Goal: Task Accomplishment & Management: Use online tool/utility

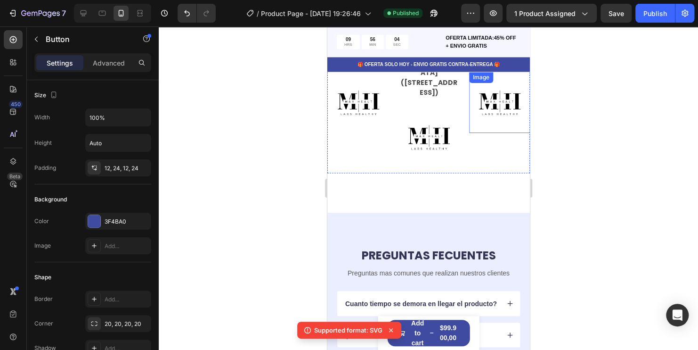
scroll to position [2308, 0]
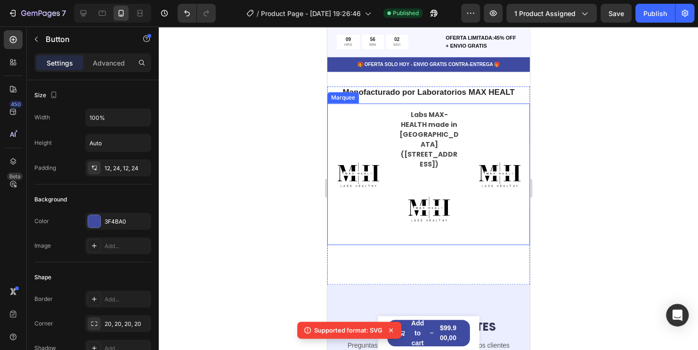
click at [499, 147] on div "Image Labs MAX-HEALTH made in [GEOGRAPHIC_DATA] ([STREET_ADDRESS]) Text Block I…" at bounding box center [539, 174] width 424 height 130
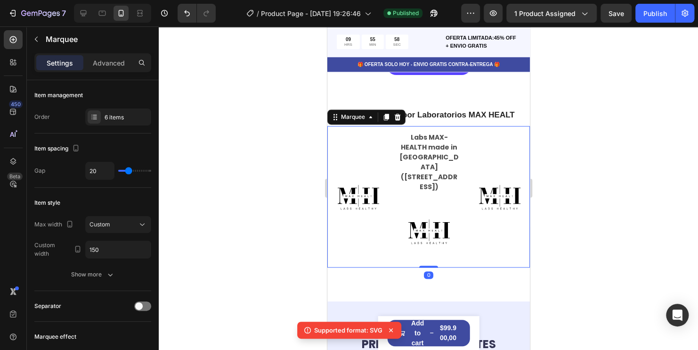
drag, startPoint x: 425, startPoint y: 261, endPoint x: 429, endPoint y: 252, distance: 10.0
click at [429, 252] on div "Image Labs MAX-HEALTH made in [GEOGRAPHIC_DATA] ([STREET_ADDRESS]) Text Block I…" at bounding box center [428, 196] width 203 height 141
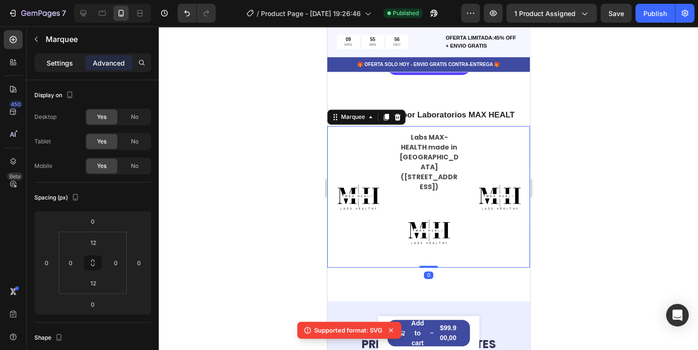
click at [55, 66] on p "Settings" at bounding box center [60, 63] width 26 height 10
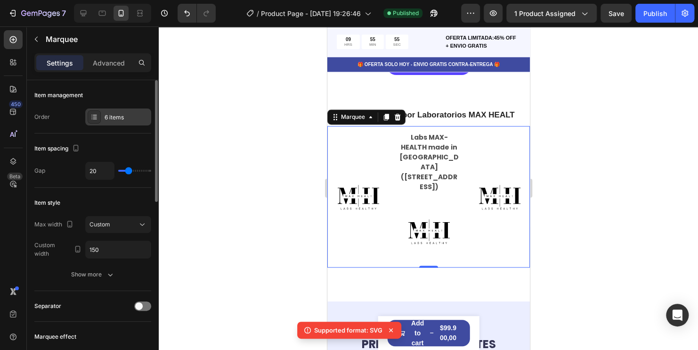
click at [125, 119] on div "6 items" at bounding box center [127, 117] width 44 height 8
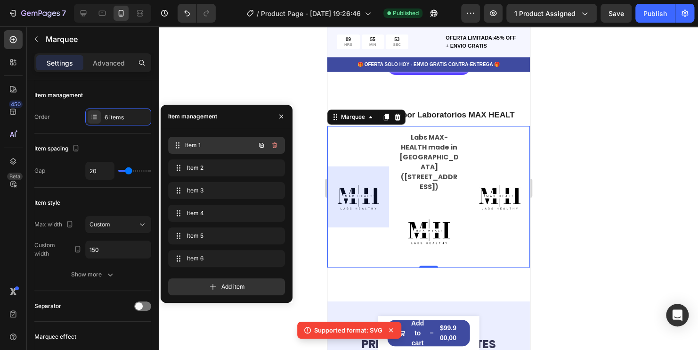
click at [213, 148] on span "Item 1" at bounding box center [220, 145] width 70 height 8
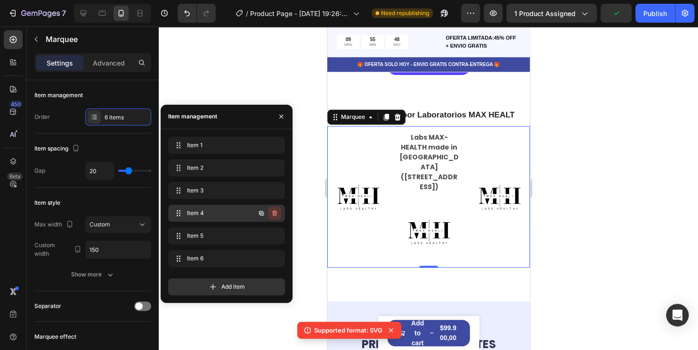
click at [279, 215] on button "button" at bounding box center [274, 212] width 13 height 13
click at [272, 216] on div "Delete" at bounding box center [268, 213] width 17 height 8
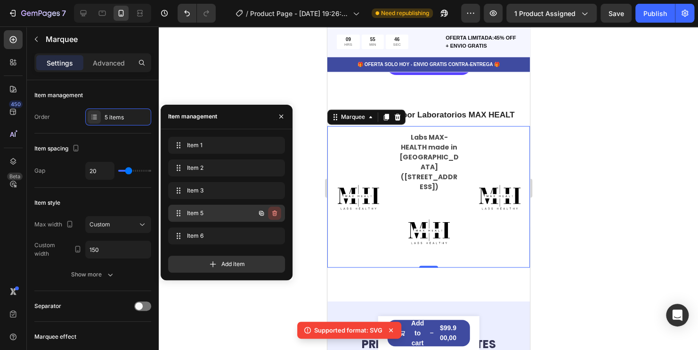
click at [276, 216] on icon "button" at bounding box center [275, 213] width 8 height 8
click at [274, 213] on div "Delete" at bounding box center [268, 213] width 17 height 8
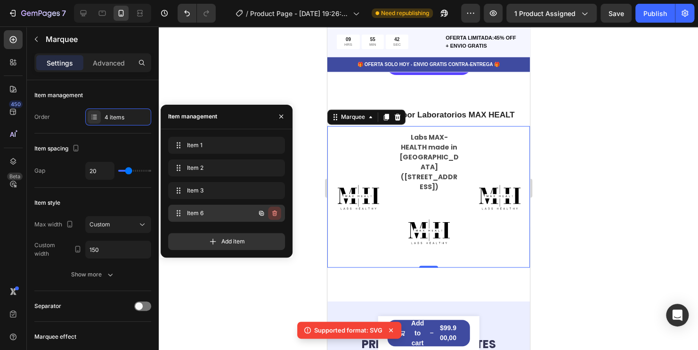
click at [278, 215] on button "button" at bounding box center [274, 212] width 13 height 13
click at [272, 211] on div "Delete" at bounding box center [268, 213] width 17 height 8
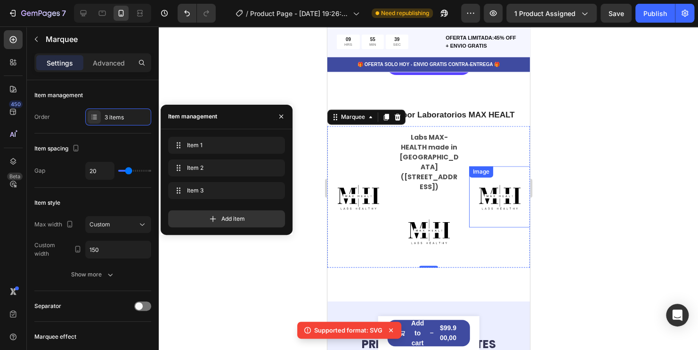
click at [608, 179] on div at bounding box center [428, 187] width 539 height 323
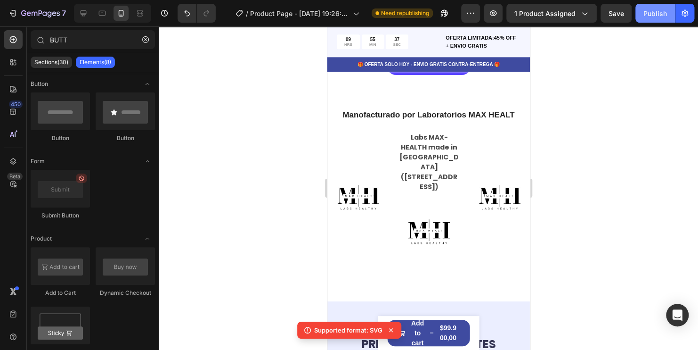
click at [653, 15] on div "Publish" at bounding box center [656, 13] width 24 height 10
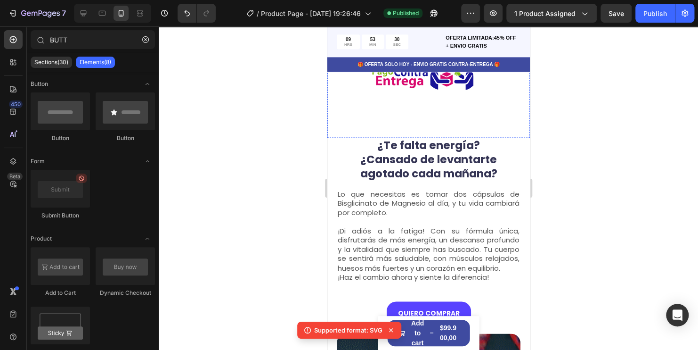
scroll to position [661, 0]
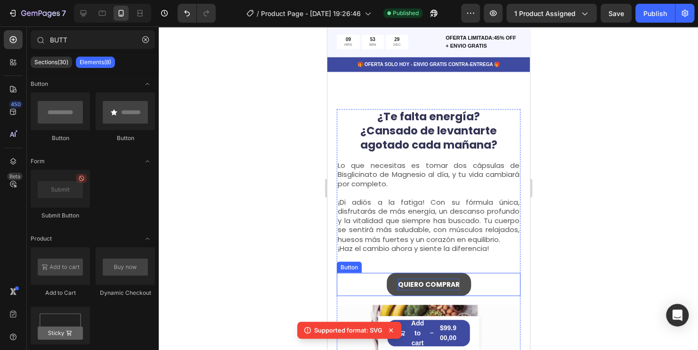
click at [433, 278] on p "QUIERO COMPRAR" at bounding box center [429, 284] width 62 height 12
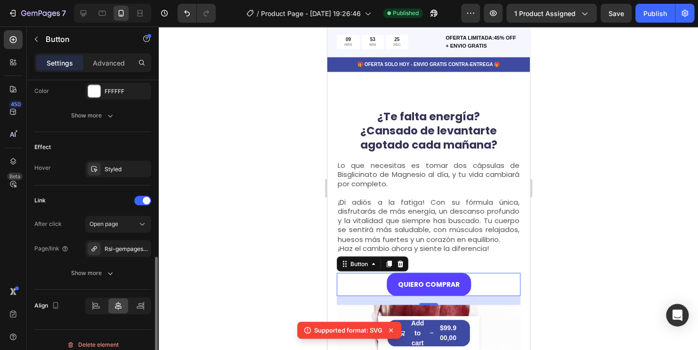
scroll to position [444, 0]
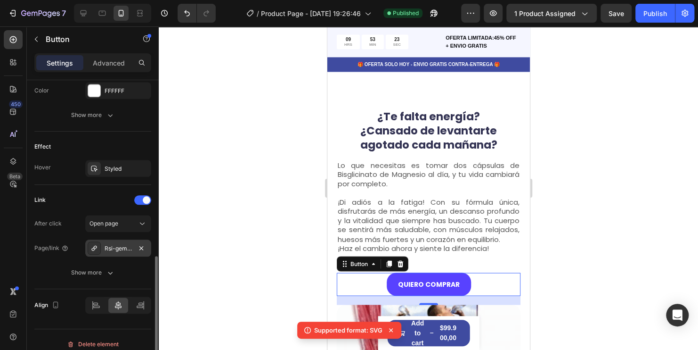
click at [122, 248] on div "Rsi-gempages-overwrite" at bounding box center [118, 248] width 27 height 8
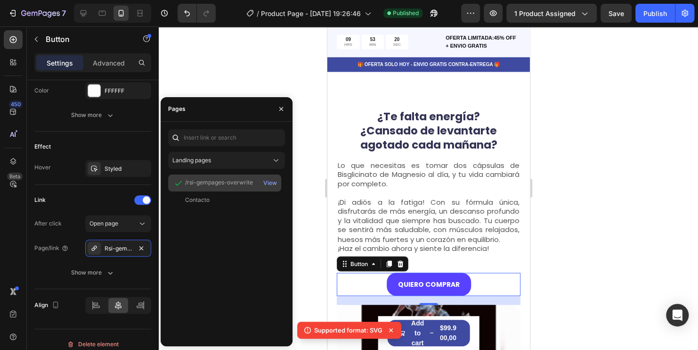
click at [212, 186] on div "/rsi-gempages-overwrite" at bounding box center [219, 182] width 68 height 8
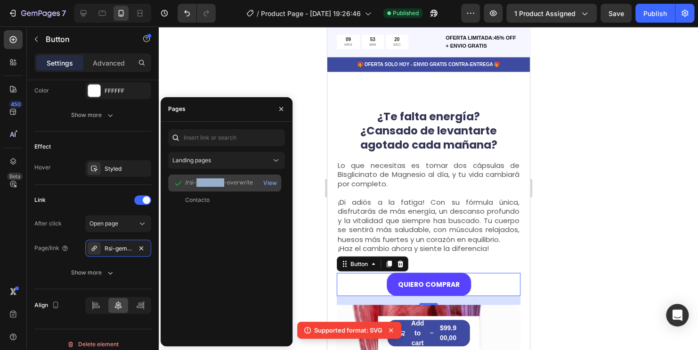
click at [212, 186] on div "/rsi-gempages-overwrite" at bounding box center [219, 182] width 68 height 8
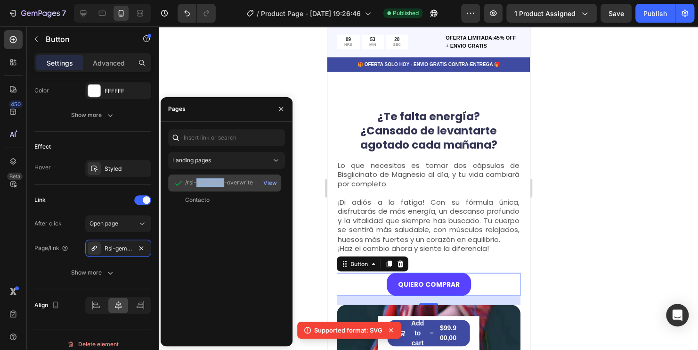
click at [212, 186] on div "/rsi-gempages-overwrite" at bounding box center [219, 182] width 68 height 8
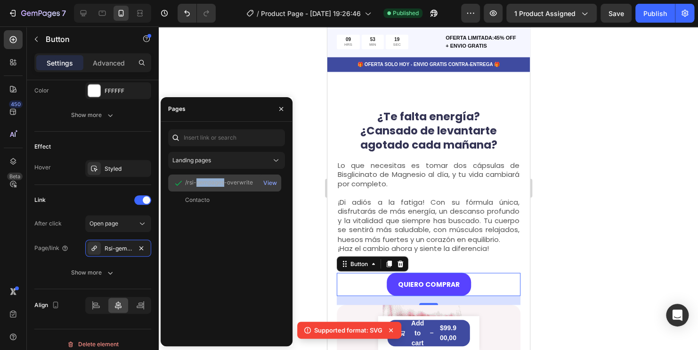
click at [212, 186] on div "/rsi-gempages-overwrite" at bounding box center [219, 182] width 68 height 8
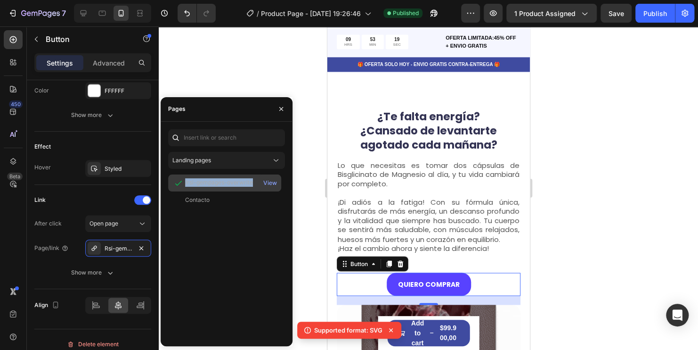
click at [212, 186] on div "/rsi-gempages-overwrite" at bounding box center [219, 182] width 68 height 8
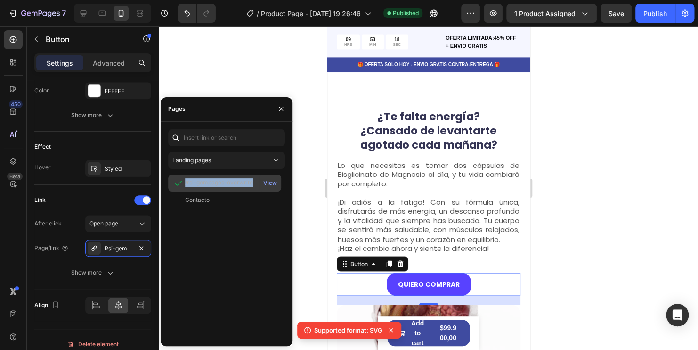
copy div "/rsi-gempages-overwrite"
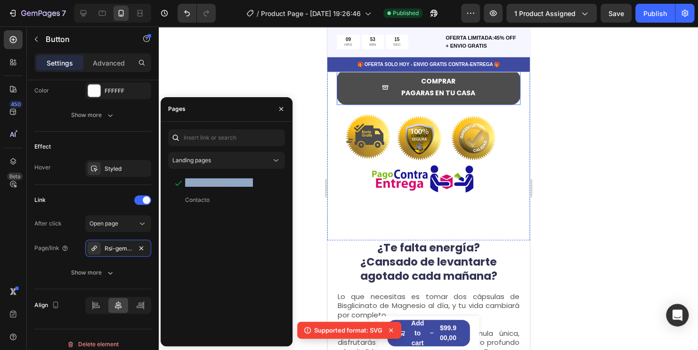
scroll to position [476, 0]
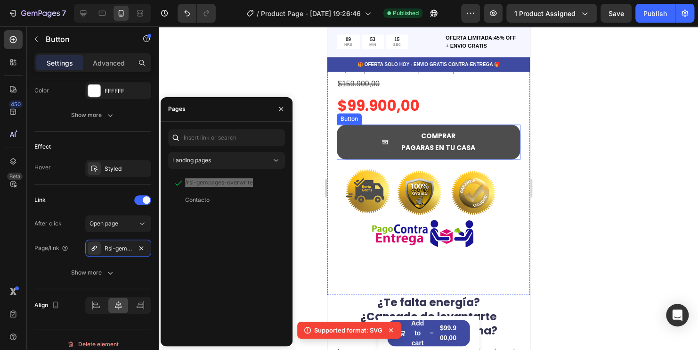
click at [485, 124] on button "COMPRAR PAGARAS EN TU CASA" at bounding box center [428, 141] width 184 height 35
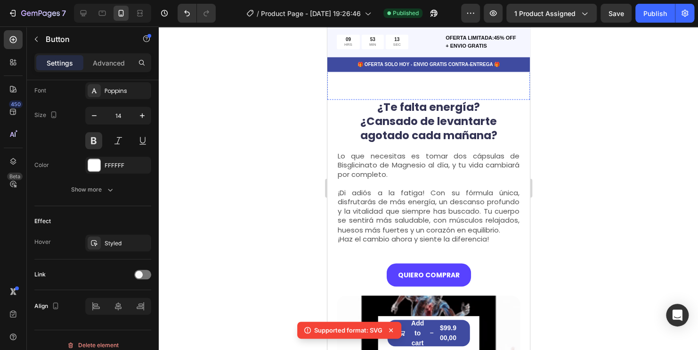
scroll to position [673, 0]
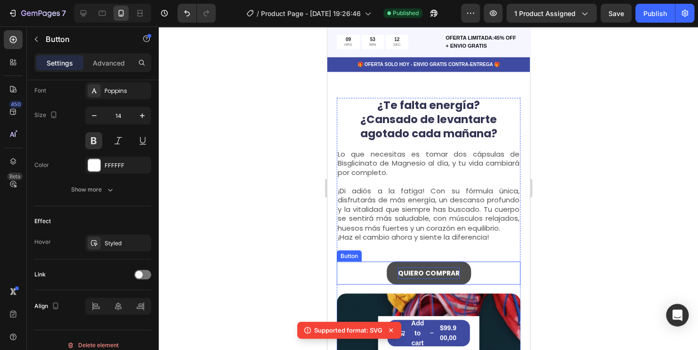
click at [431, 267] on p "QUIERO COMPRAR" at bounding box center [429, 273] width 62 height 12
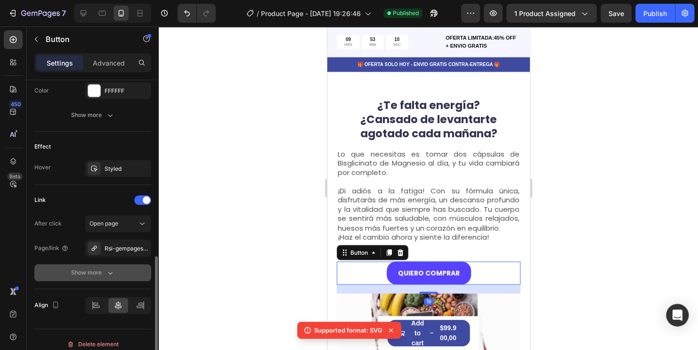
click at [108, 269] on icon "button" at bounding box center [110, 272] width 9 height 9
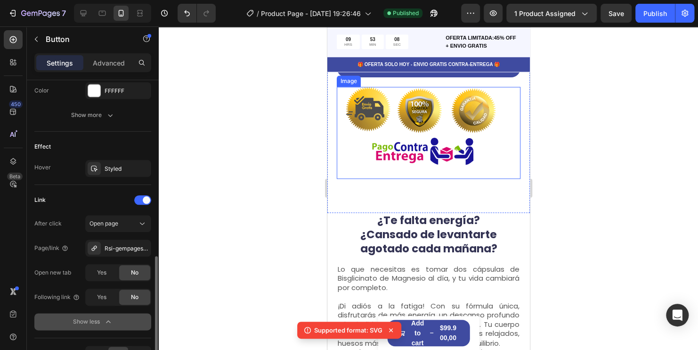
scroll to position [435, 0]
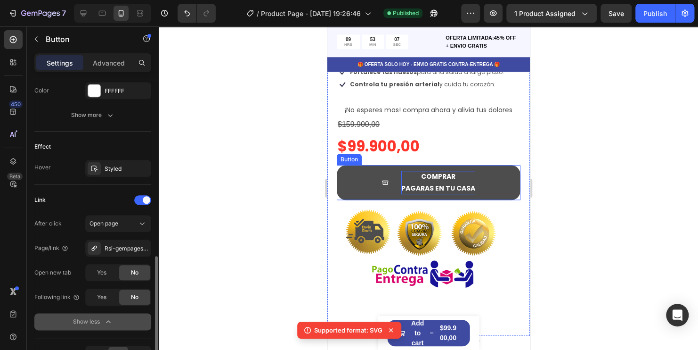
click at [457, 171] on p "COMPRAR PAGARAS EN TU CASA" at bounding box center [438, 183] width 74 height 24
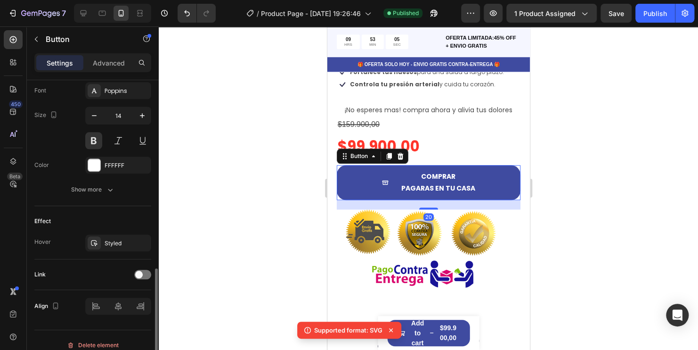
scroll to position [452, 0]
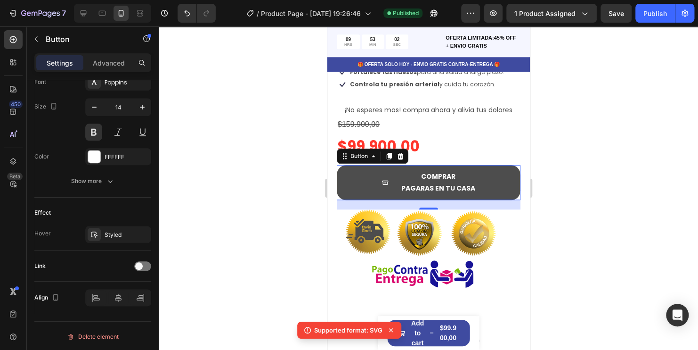
click at [354, 165] on button "COMPRAR PAGARAS EN TU CASA" at bounding box center [428, 182] width 184 height 35
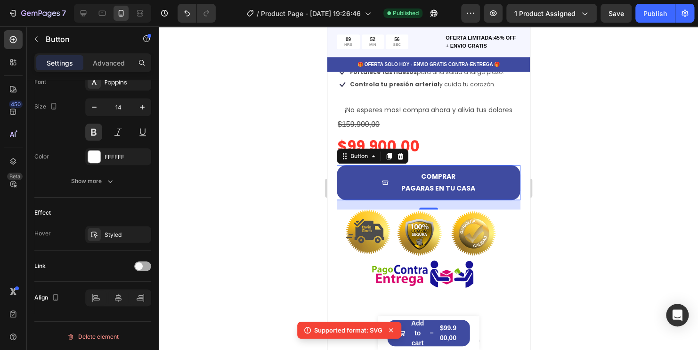
click at [146, 267] on div at bounding box center [142, 265] width 17 height 9
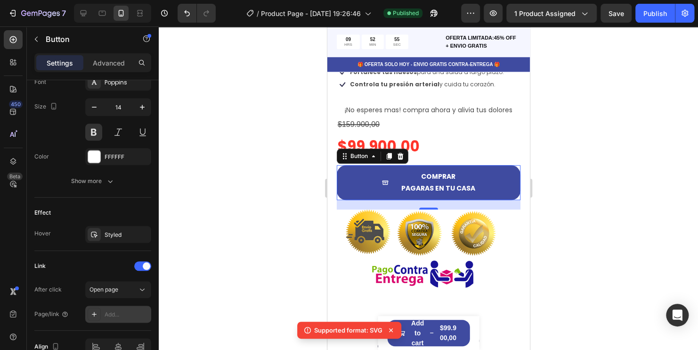
click at [119, 310] on div "Add..." at bounding box center [127, 314] width 44 height 8
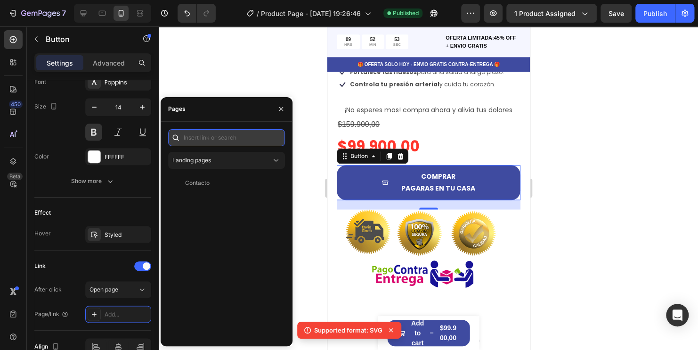
click at [205, 139] on input "text" at bounding box center [226, 137] width 117 height 17
paste input "/rsi-gempages-overwrite"
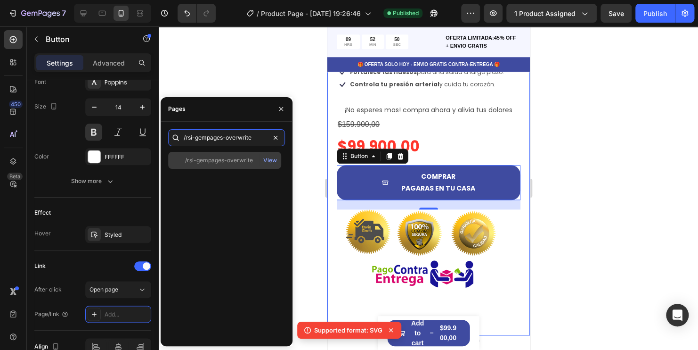
type input "/rsi-gempages-overwrite"
click at [242, 163] on div "/rsi-gempages-overwrite" at bounding box center [219, 160] width 68 height 8
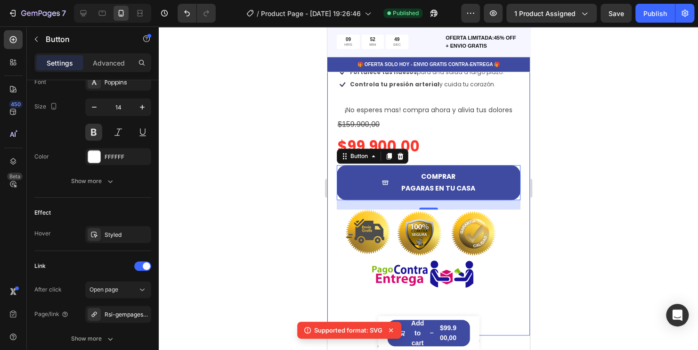
click at [237, 82] on div at bounding box center [428, 187] width 539 height 323
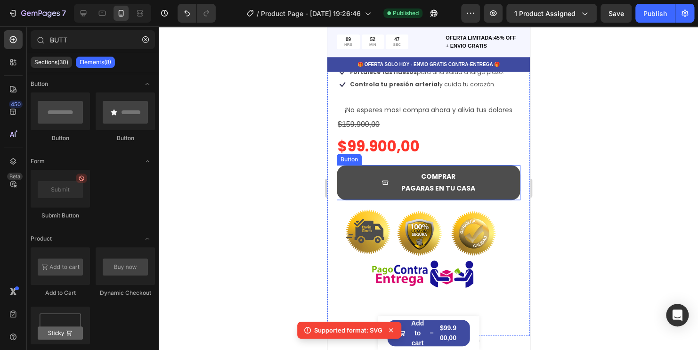
click at [362, 166] on button "COMPRAR PAGARAS EN TU CASA" at bounding box center [428, 182] width 184 height 35
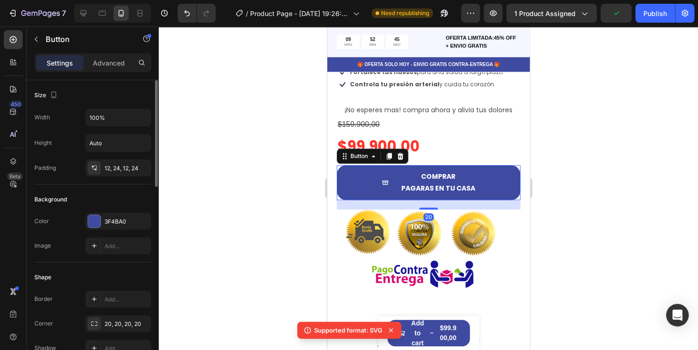
scroll to position [0, 0]
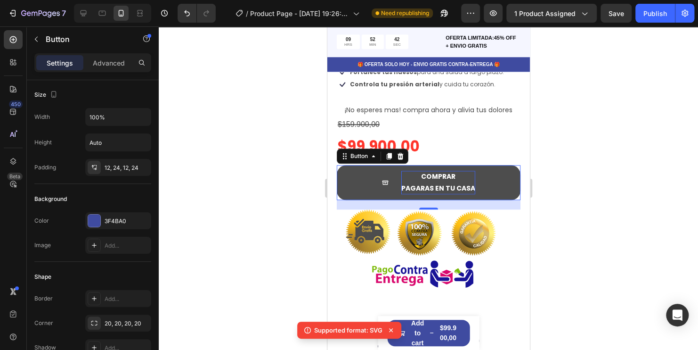
click at [454, 171] on p "COMPRAR PAGARAS EN TU CASA" at bounding box center [438, 183] width 74 height 24
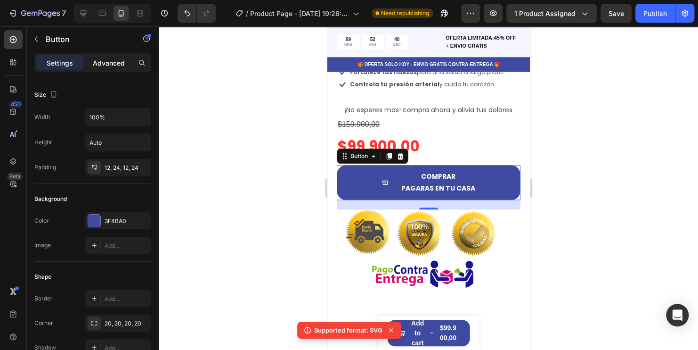
click at [107, 63] on p "Advanced" at bounding box center [109, 63] width 32 height 10
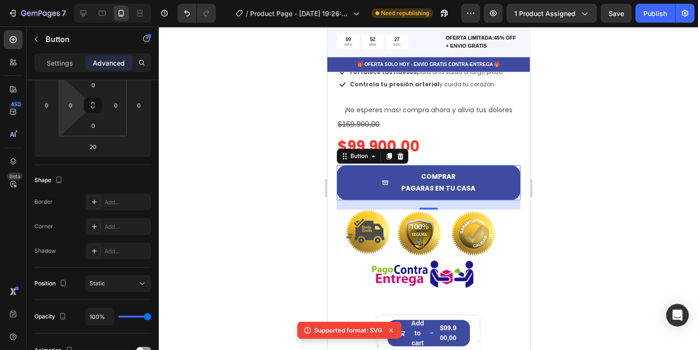
scroll to position [0, 0]
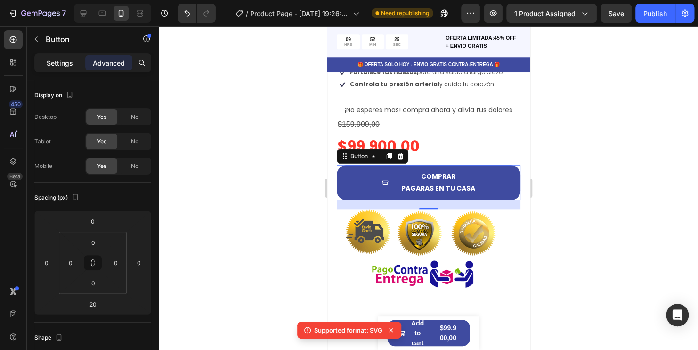
click at [58, 63] on p "Settings" at bounding box center [60, 63] width 26 height 10
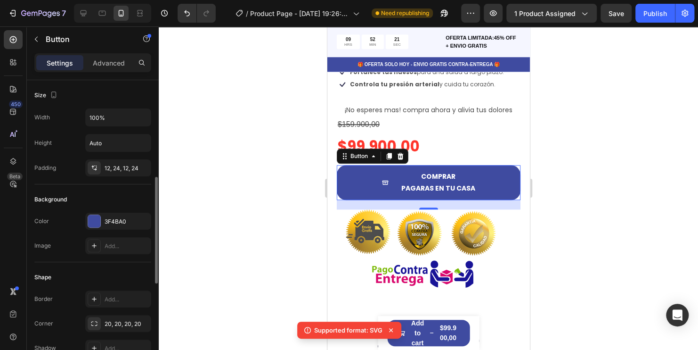
scroll to position [73, 0]
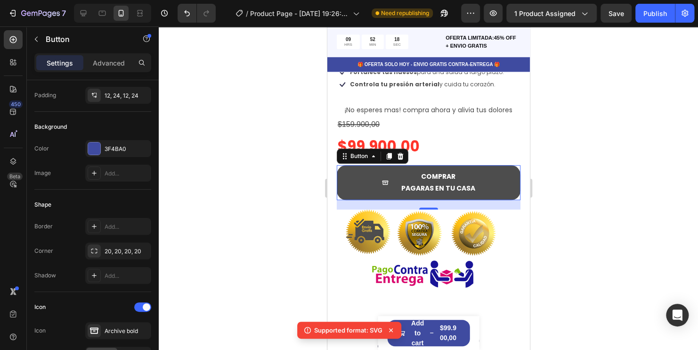
click at [383, 179] on icon "<p>COMPRAR<br>&nbsp;PAGARAS EN TU &nbsp;CASA</p>" at bounding box center [385, 182] width 7 height 7
click at [378, 167] on button "COMPRAR PAGARAS EN TU CASA" at bounding box center [428, 182] width 184 height 35
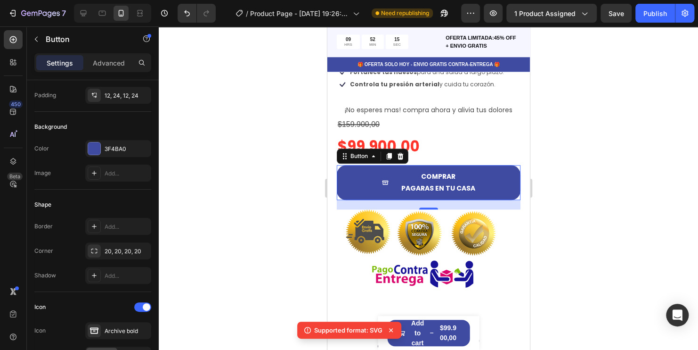
click at [633, 182] on div at bounding box center [428, 187] width 539 height 323
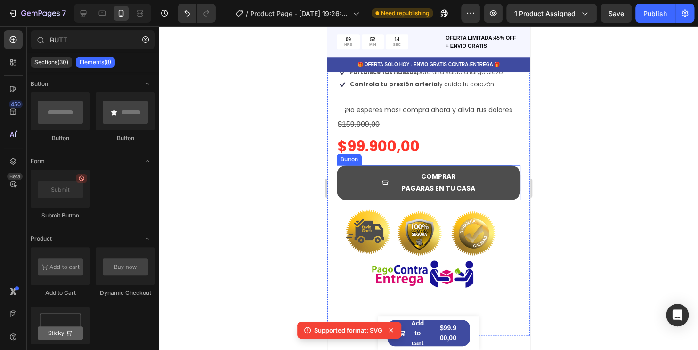
click at [382, 180] on icon "<p>COMPRAR<br>&nbsp;PAGARAS EN TU &nbsp;CASA</p>" at bounding box center [385, 182] width 6 height 4
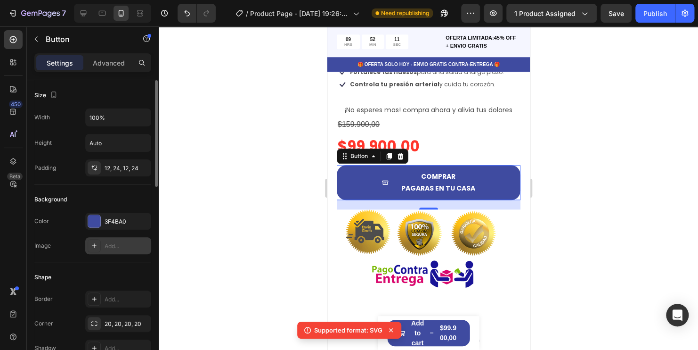
click at [113, 244] on div "Add..." at bounding box center [127, 246] width 44 height 8
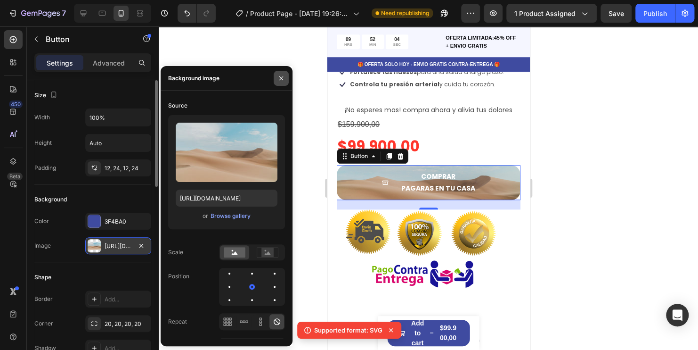
click at [285, 74] on button "button" at bounding box center [281, 78] width 15 height 15
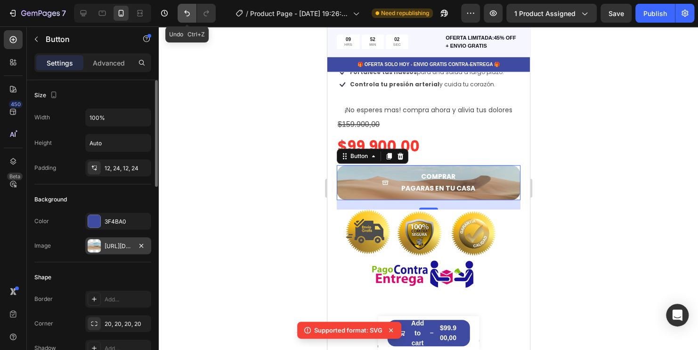
click at [191, 12] on icon "Undo/Redo" at bounding box center [186, 12] width 9 height 9
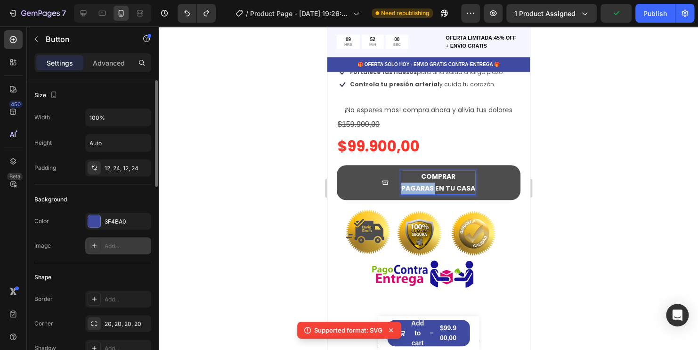
click at [421, 171] on p "COMPRAR PAGARAS EN TU CASA" at bounding box center [438, 183] width 74 height 24
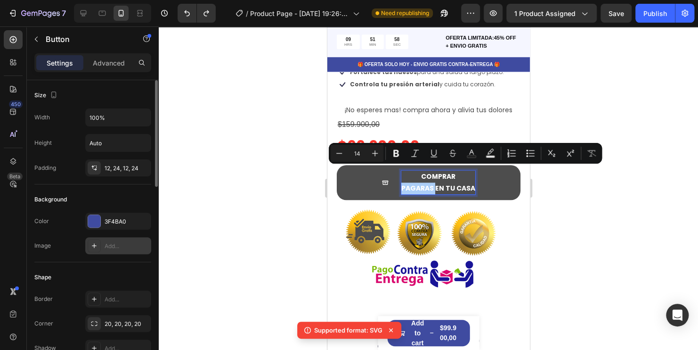
click at [589, 223] on div at bounding box center [428, 187] width 539 height 323
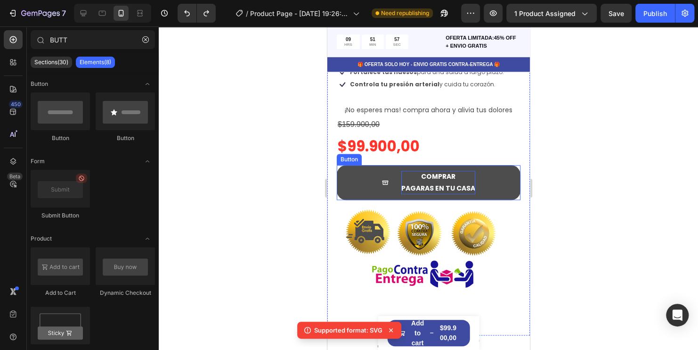
click at [378, 174] on button "COMPRAR PAGARAS EN TU CASA" at bounding box center [428, 182] width 184 height 35
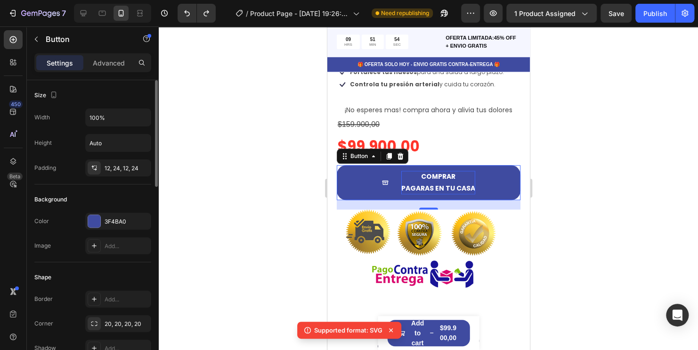
scroll to position [38, 0]
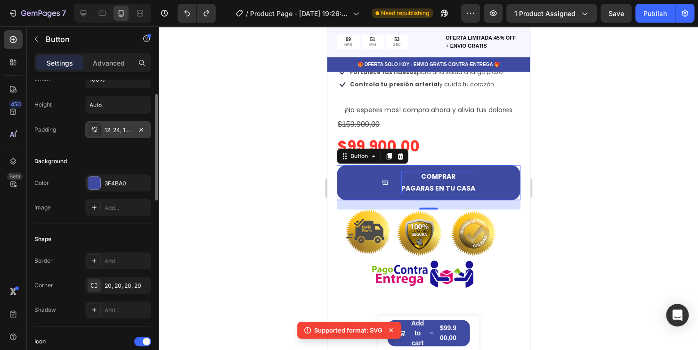
click at [115, 121] on div "12, 24, 12, 24" at bounding box center [118, 129] width 66 height 17
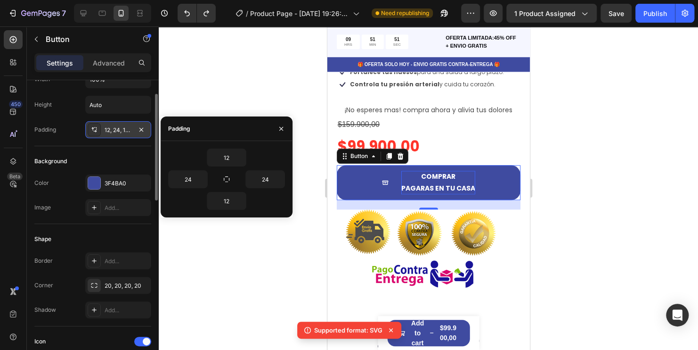
click at [115, 121] on div "12, 24, 12, 24" at bounding box center [118, 129] width 66 height 17
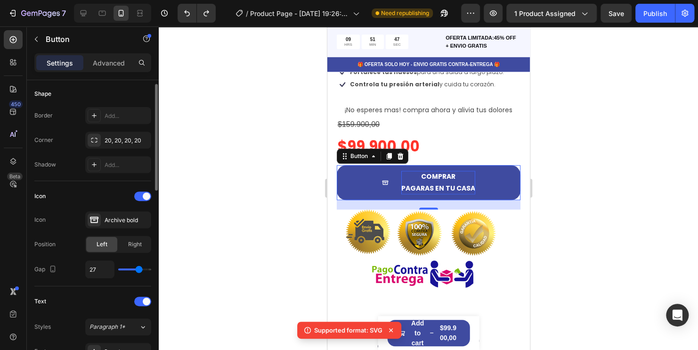
scroll to position [184, 0]
click at [128, 223] on div "Archive bold" at bounding box center [118, 218] width 66 height 17
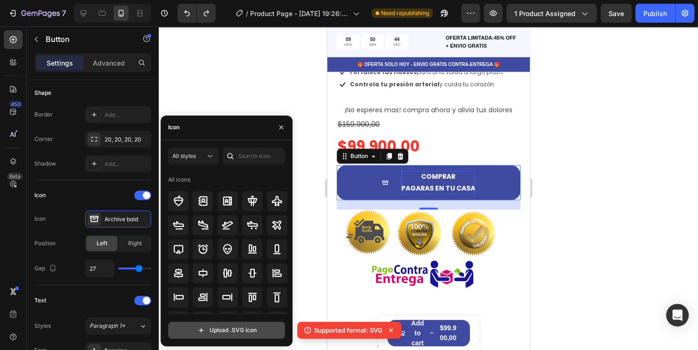
click at [251, 330] on input "file" at bounding box center [227, 330] width 116 height 16
type input "C:\fakepath\shipping-fast-solid-svgrepo-com.svg"
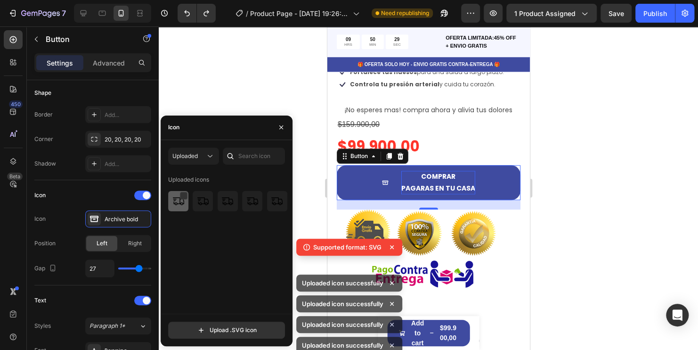
click at [178, 204] on img at bounding box center [178, 200] width 11 height 11
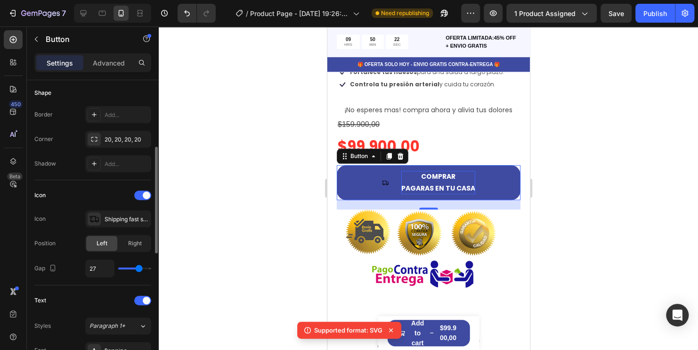
type input "25"
type input "30"
type input "31"
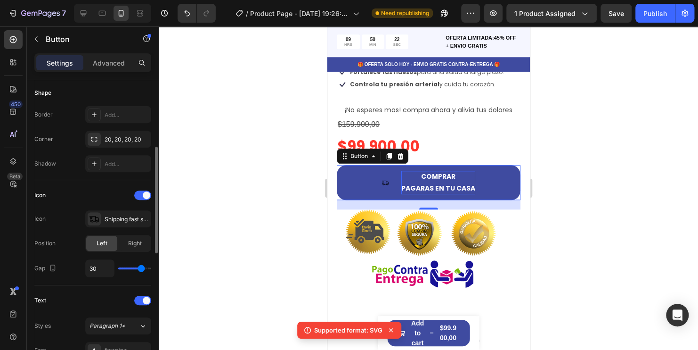
type input "31"
type input "32"
type input "33"
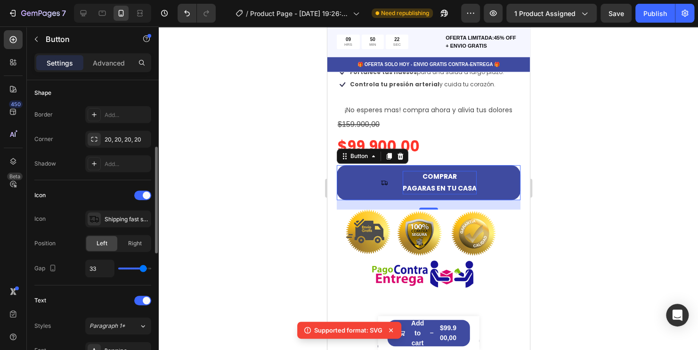
type input "35"
type input "36"
type input "37"
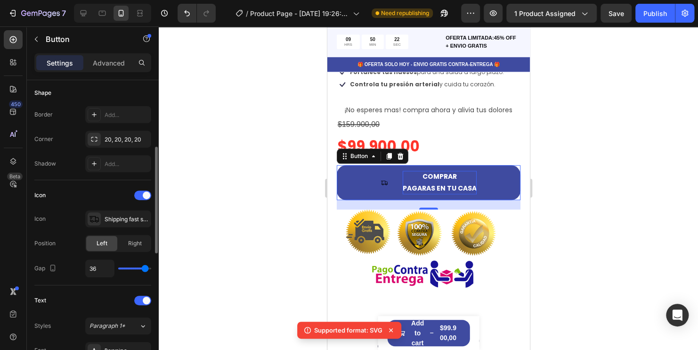
type input "37"
type input "40"
type input "39"
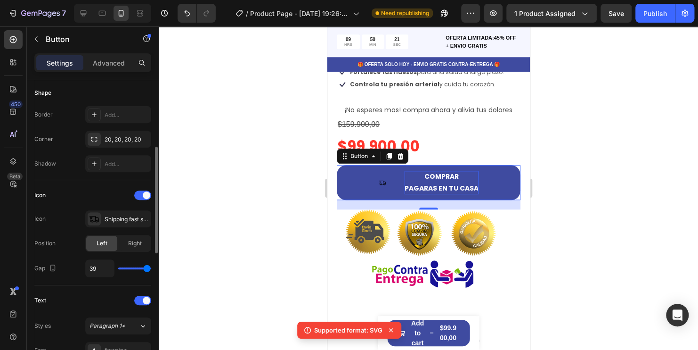
type input "33"
type input "32"
type input "31"
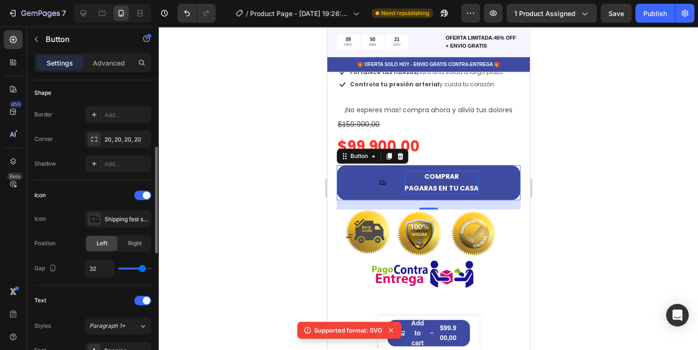
type input "31"
type input "30"
type input "29"
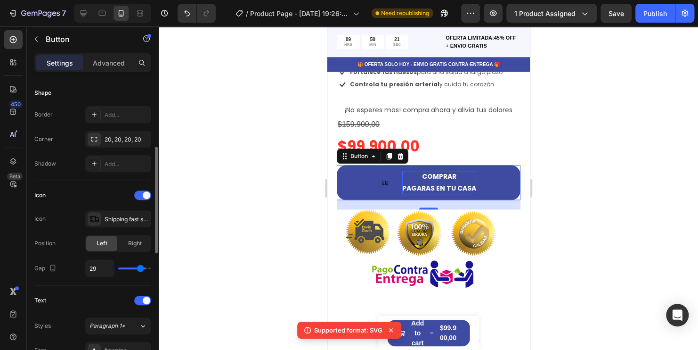
type input "28"
type input "27"
type input "28"
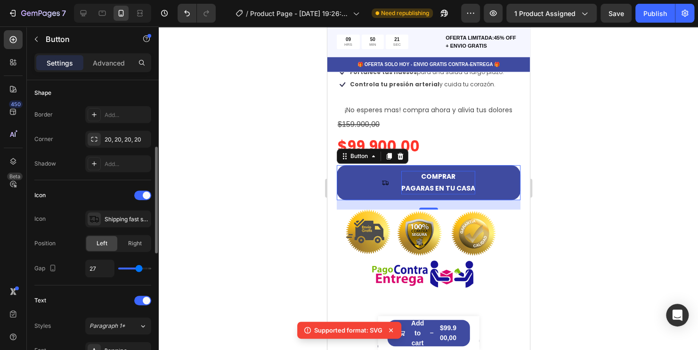
type input "28"
type input "29"
type input "35"
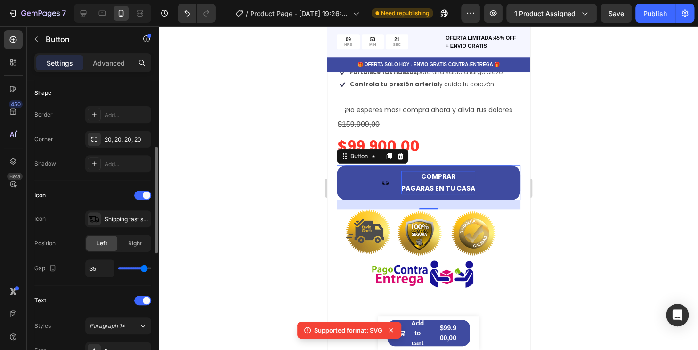
type input "40"
type input "39"
type input "32"
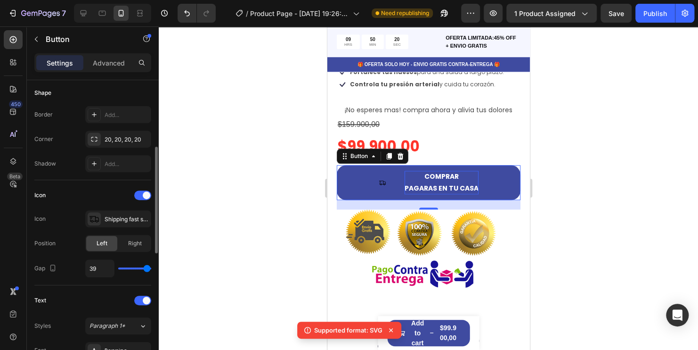
type input "32"
type input "26"
type input "24"
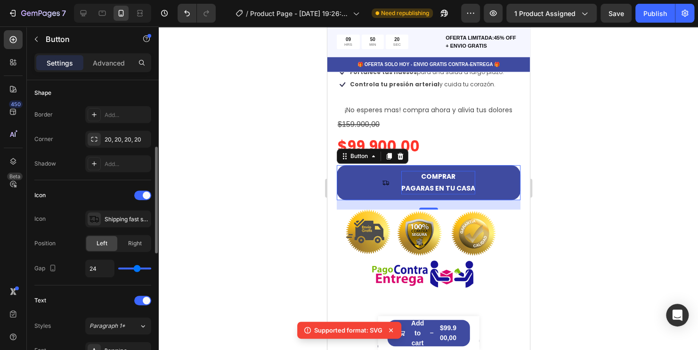
type input "23"
type input "22"
type input "20"
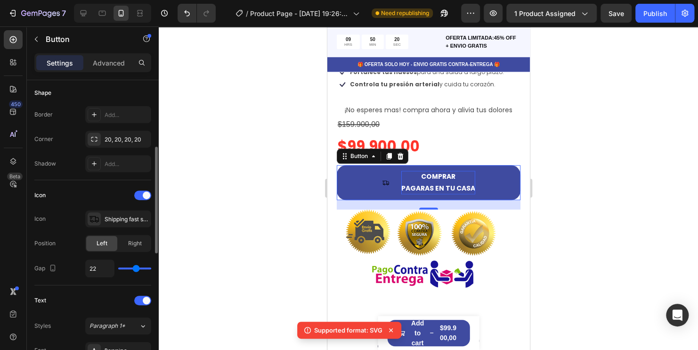
type input "20"
type input "17"
type input "14"
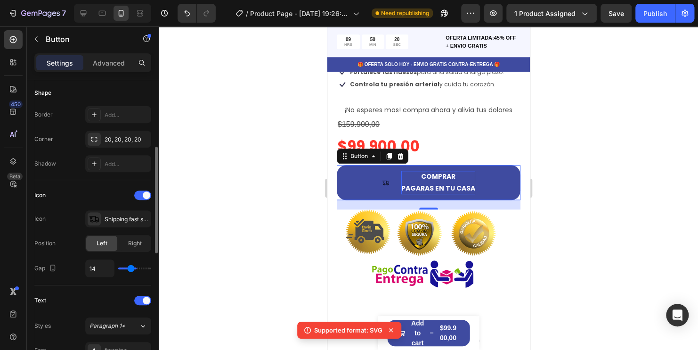
type input "12"
type input "11"
type input "10"
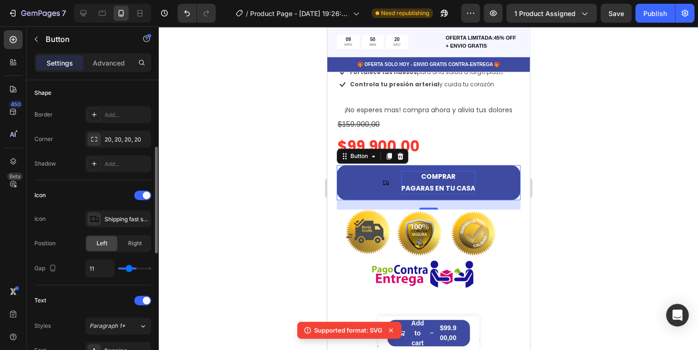
type input "10"
type input "9"
type input "8"
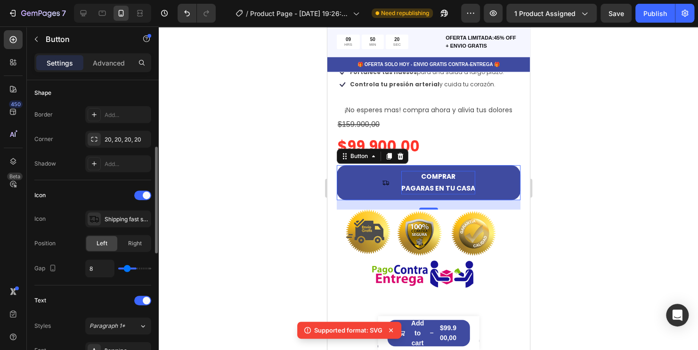
type input "7"
type input "6"
type input "5"
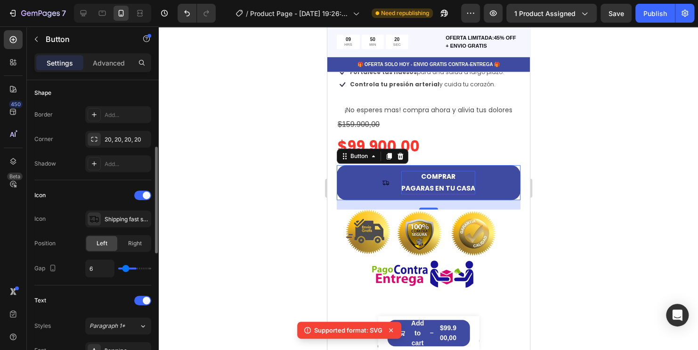
type input "5"
type input "4"
type input "3"
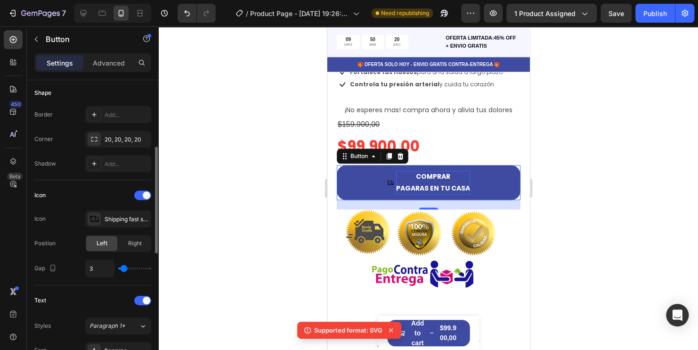
type input "2"
type input "0"
type input "1"
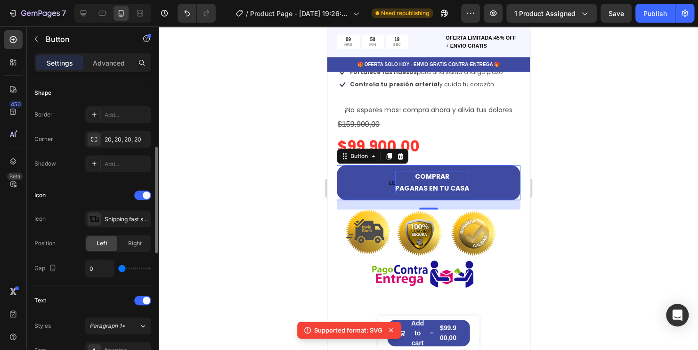
type input "1"
type input "4"
type input "7"
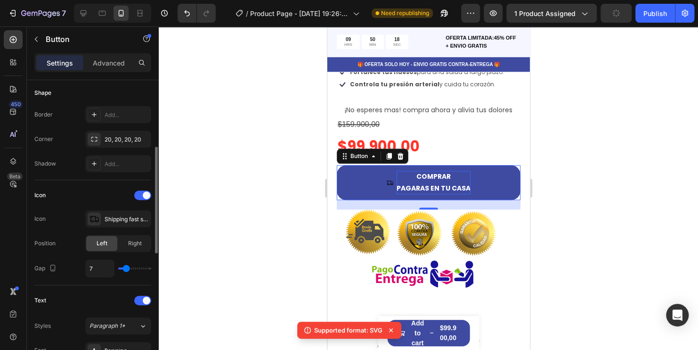
type input "9"
type input "10"
type input "11"
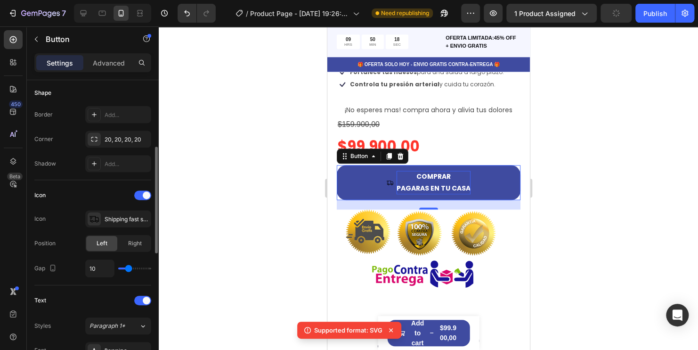
type input "11"
type input "12"
type input "13"
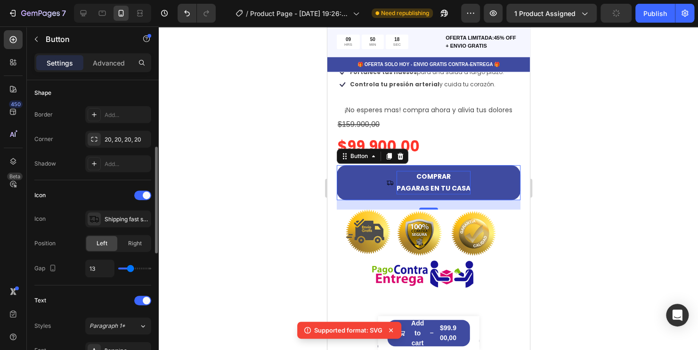
type input "14"
type input "16"
type input "19"
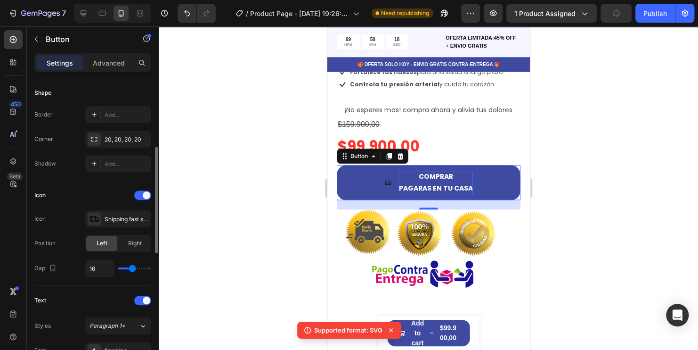
type input "19"
type input "21"
type input "22"
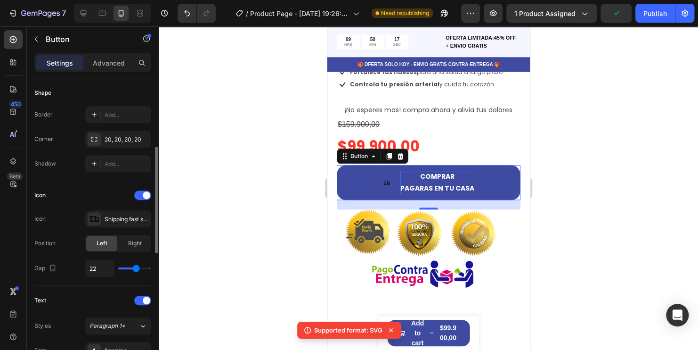
type input "23"
click at [136, 269] on input "range" at bounding box center [134, 268] width 33 height 2
click at [131, 243] on span "Right" at bounding box center [135, 243] width 14 height 8
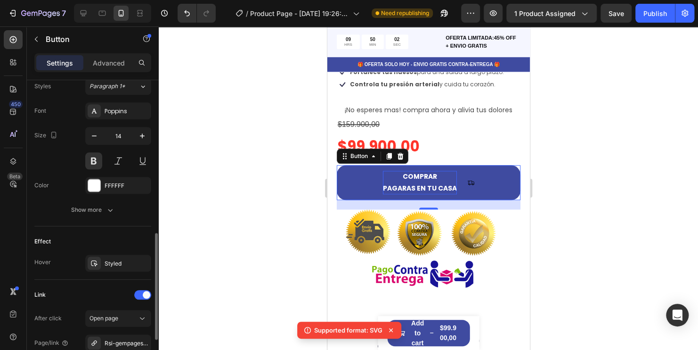
scroll to position [424, 0]
click at [113, 259] on div "Styled" at bounding box center [127, 263] width 44 height 8
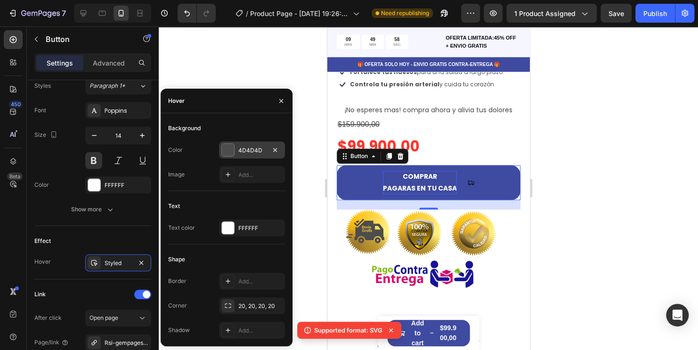
click at [232, 143] on div at bounding box center [227, 149] width 13 height 13
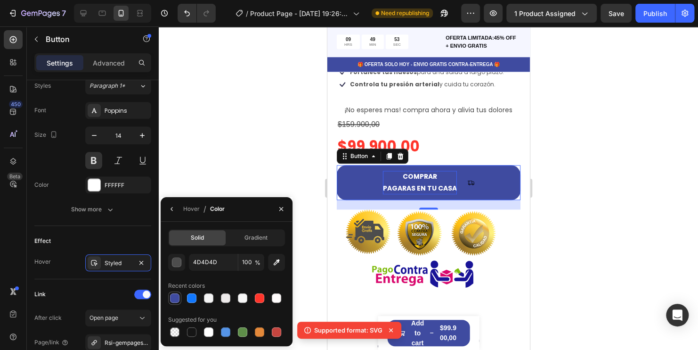
click at [179, 298] on div at bounding box center [174, 297] width 9 height 9
click at [180, 255] on button "button" at bounding box center [176, 261] width 17 height 17
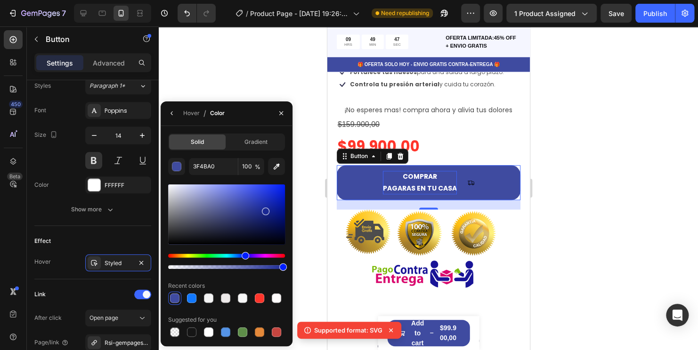
drag, startPoint x: 242, startPoint y: 207, endPoint x: 264, endPoint y: 209, distance: 22.2
click at [264, 209] on div at bounding box center [266, 211] width 8 height 8
type input "1A2893"
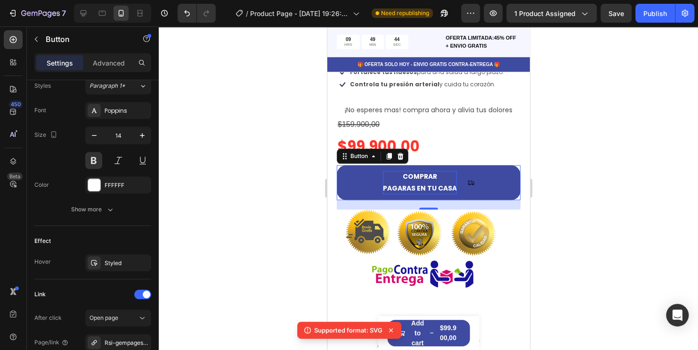
click at [274, 70] on div at bounding box center [428, 187] width 539 height 323
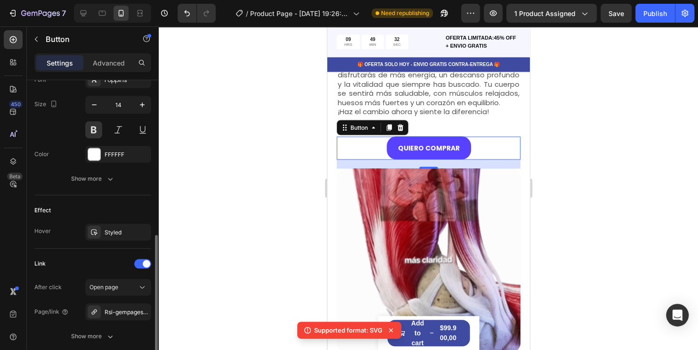
scroll to position [383, 0]
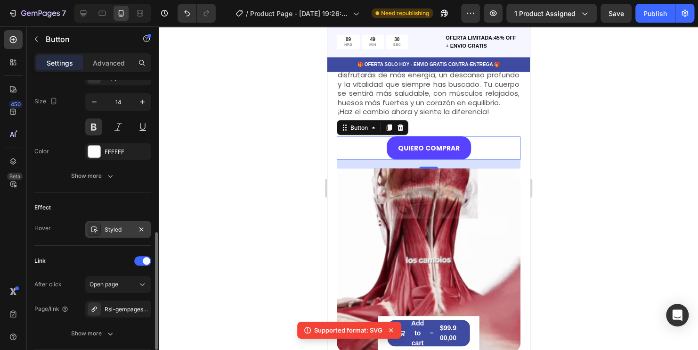
click at [122, 226] on div "Styled" at bounding box center [118, 229] width 27 height 8
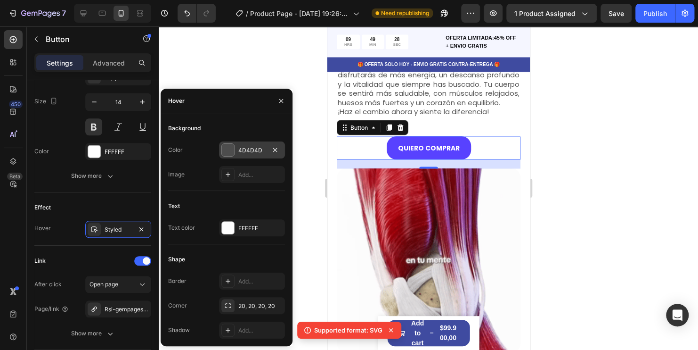
click at [224, 149] on div at bounding box center [228, 150] width 12 height 12
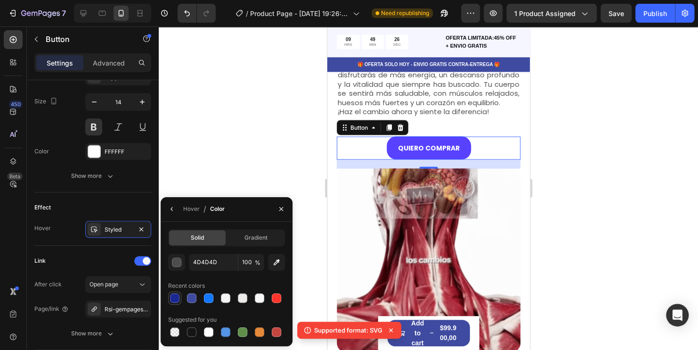
click at [173, 296] on div at bounding box center [174, 297] width 9 height 9
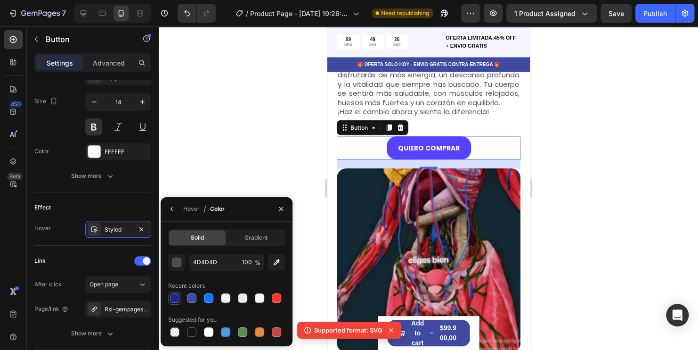
type input "1A2893"
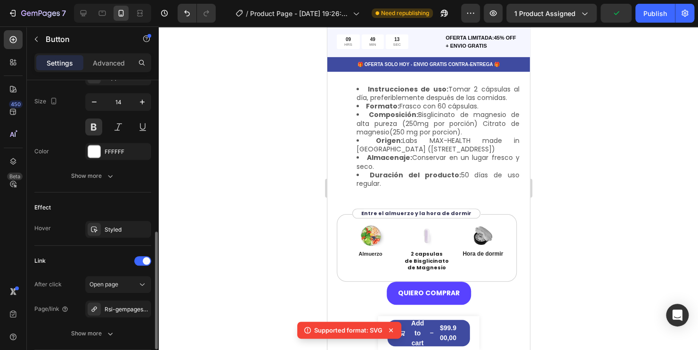
scroll to position [383, 0]
click at [143, 226] on icon "button" at bounding box center [142, 230] width 8 height 8
click at [101, 225] on div "Add..." at bounding box center [118, 229] width 66 height 17
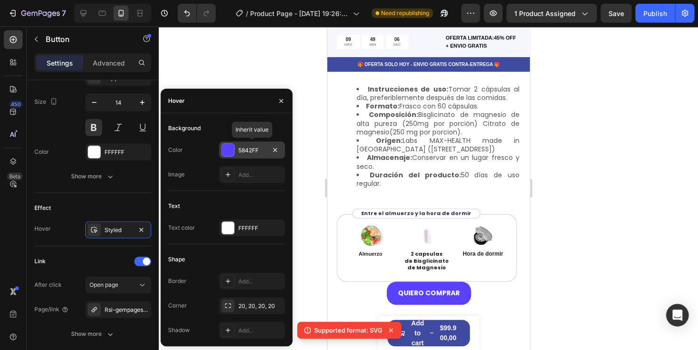
click at [228, 152] on div at bounding box center [228, 150] width 12 height 12
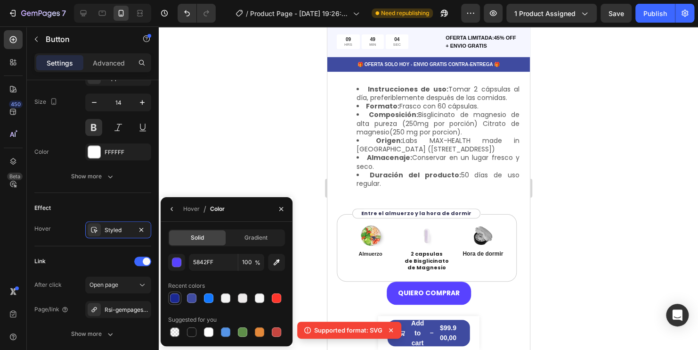
click at [174, 294] on div at bounding box center [174, 297] width 9 height 9
type input "1A2893"
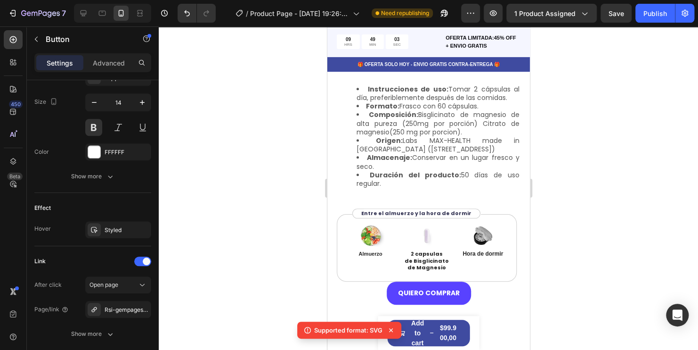
click at [250, 136] on div at bounding box center [428, 187] width 539 height 323
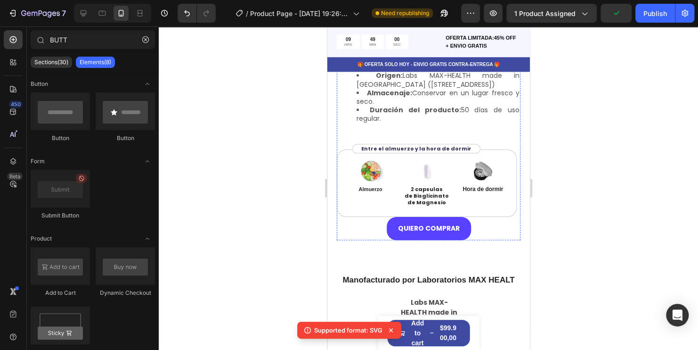
scroll to position [2250, 0]
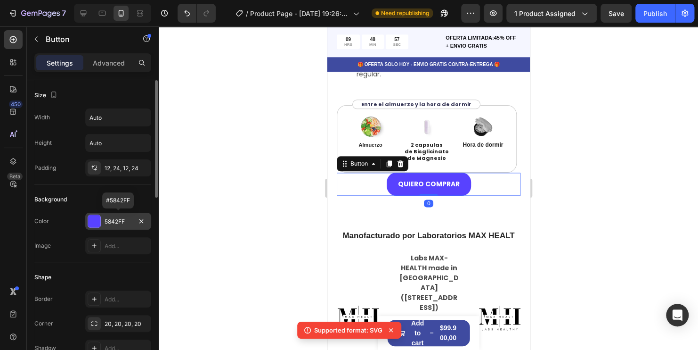
click at [94, 223] on div at bounding box center [94, 221] width 12 height 12
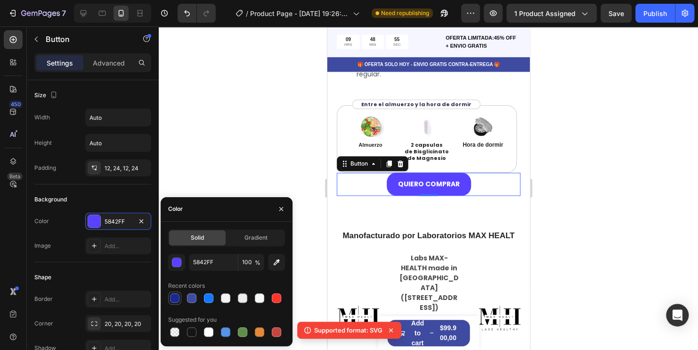
click at [172, 298] on div at bounding box center [174, 297] width 9 height 9
type input "1A2893"
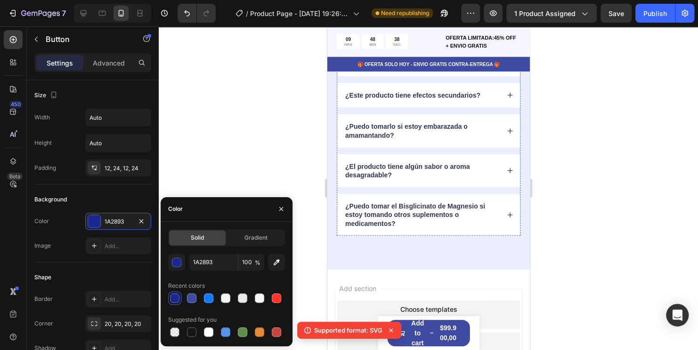
scroll to position [2720, 0]
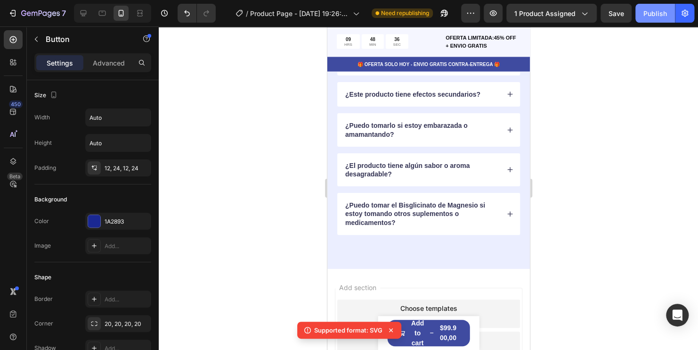
click at [653, 16] on div "Publish" at bounding box center [656, 13] width 24 height 10
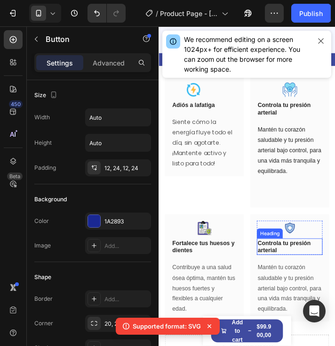
scroll to position [1219, 0]
click at [290, 281] on h3 "Controla tu presión arterial" at bounding box center [308, 278] width 75 height 19
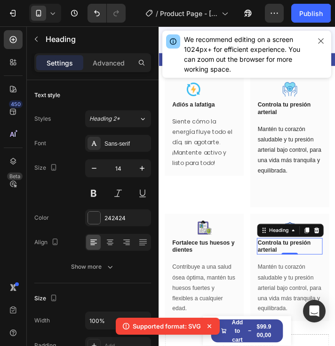
click at [290, 281] on h3 "Controla tu presión arterial" at bounding box center [308, 278] width 75 height 19
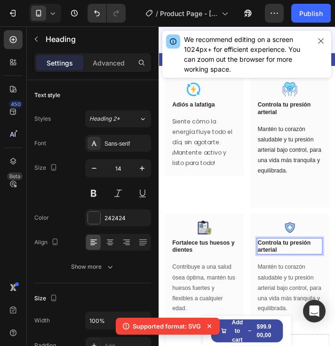
click at [290, 281] on p "Controla tu presión arterial" at bounding box center [308, 278] width 73 height 17
click at [302, 282] on p "Controla tu presión arterial" at bounding box center [308, 278] width 73 height 17
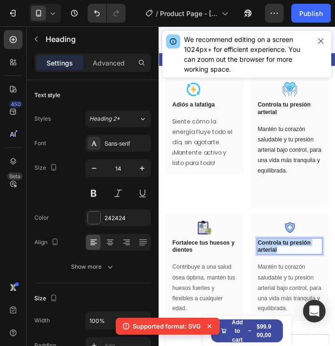
click at [302, 282] on p "Controla tu presión arterial" at bounding box center [308, 278] width 73 height 17
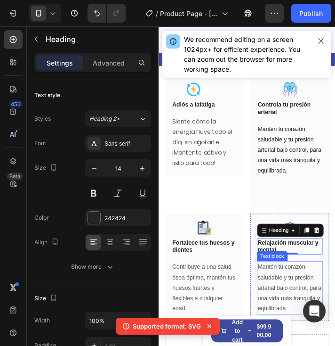
click at [310, 319] on p "Mantén tu corazón saludable y tu presión arterial bajo control, para una vida m…" at bounding box center [308, 325] width 73 height 59
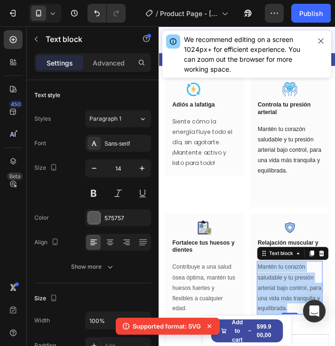
click at [310, 319] on p "Mantén tu corazón saludable y tu presión arterial bajo control, para una vida m…" at bounding box center [308, 325] width 73 height 59
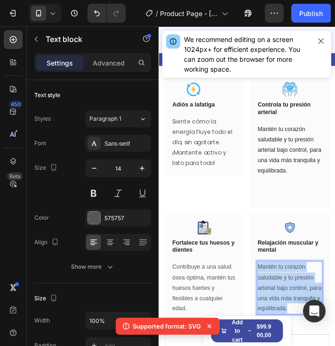
click at [310, 319] on p "Mantén tu corazón saludable y tu presión arterial bajo control, para una vida m…" at bounding box center [308, 325] width 73 height 59
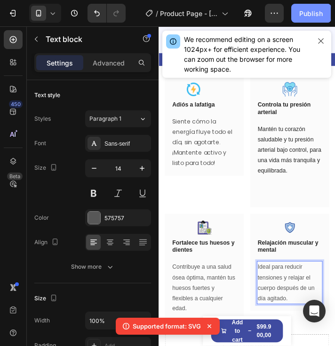
click at [313, 16] on div "Publish" at bounding box center [312, 13] width 24 height 10
